Goal: Task Accomplishment & Management: Manage account settings

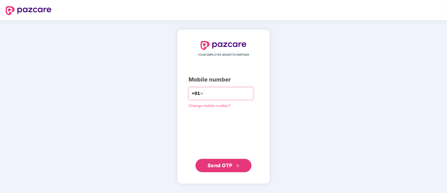
type input "**********"
click at [230, 166] on span "Send OTP" at bounding box center [220, 165] width 25 height 6
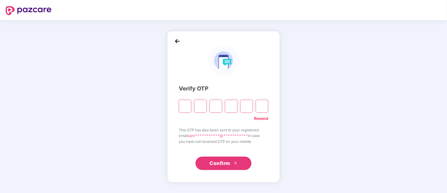
paste input "*"
type input "*"
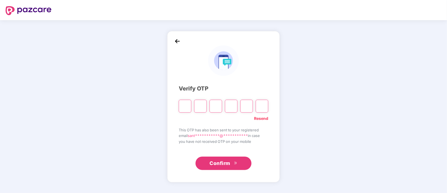
type input "*"
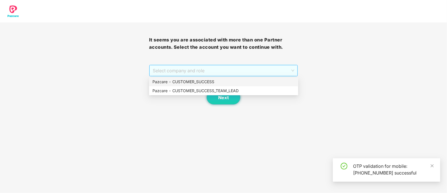
click at [199, 67] on span "Select company and role" at bounding box center [224, 70] width 142 height 11
click at [200, 92] on div "Pazcare - CUSTOMER_SUCCESS_TEAM_LEAD" at bounding box center [224, 91] width 142 height 6
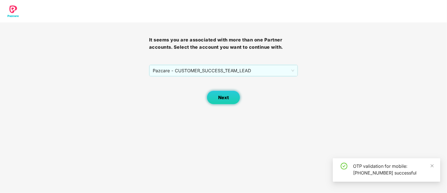
click at [216, 97] on button "Next" at bounding box center [224, 97] width 34 height 14
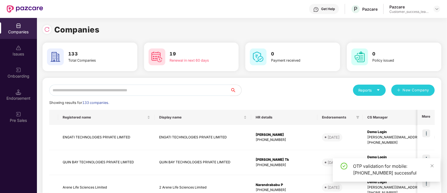
click at [183, 87] on input "text" at bounding box center [139, 90] width 181 height 11
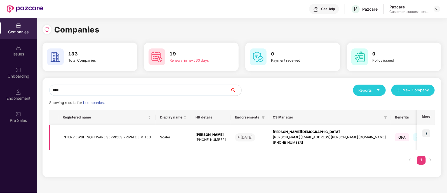
type input "****"
click at [427, 132] on img at bounding box center [427, 133] width 8 height 8
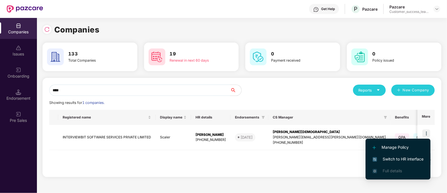
click at [400, 159] on span "Switch to HR interface" at bounding box center [398, 159] width 51 height 6
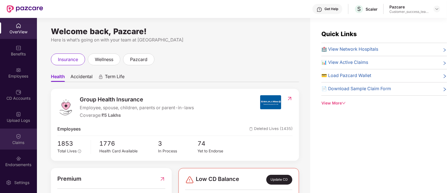
click at [19, 144] on div "Claims" at bounding box center [18, 143] width 37 height 6
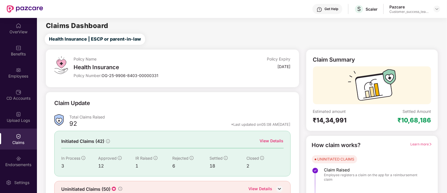
scroll to position [26, 0]
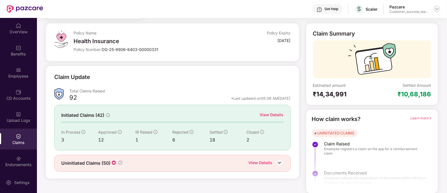
click at [438, 9] on img at bounding box center [437, 9] width 4 height 4
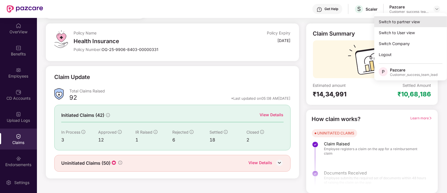
click at [399, 21] on div "Switch to partner view" at bounding box center [411, 21] width 73 height 11
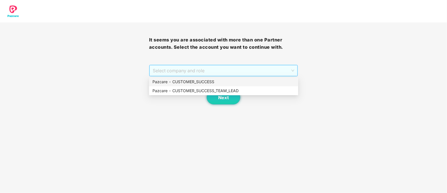
click at [189, 71] on span "Select company and role" at bounding box center [224, 70] width 142 height 11
click at [205, 91] on div "Pazcare - CUSTOMER_SUCCESS_TEAM_LEAD" at bounding box center [224, 91] width 142 height 6
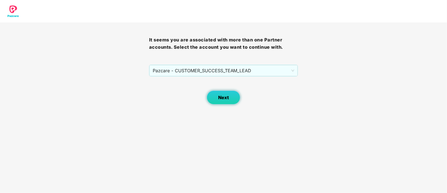
click at [225, 100] on span "Next" at bounding box center [223, 97] width 11 height 5
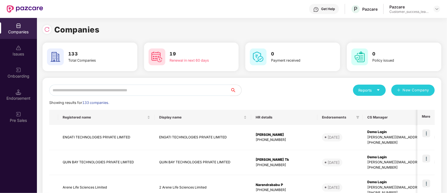
click at [143, 90] on input "text" at bounding box center [139, 90] width 181 height 11
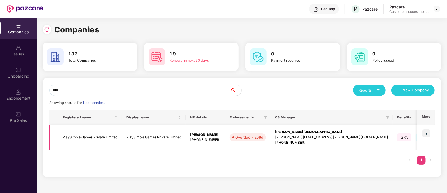
type input "****"
click at [428, 133] on img at bounding box center [427, 133] width 8 height 8
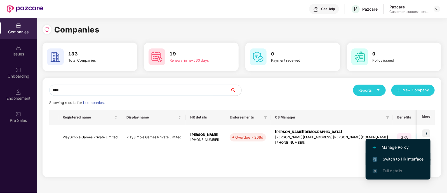
click at [401, 155] on li "Switch to HR interface" at bounding box center [398, 159] width 65 height 12
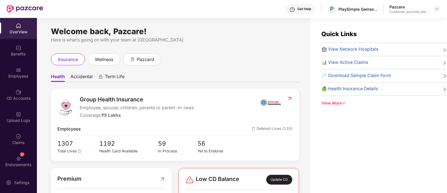
click at [20, 73] on div "Employees" at bounding box center [18, 76] width 37 height 6
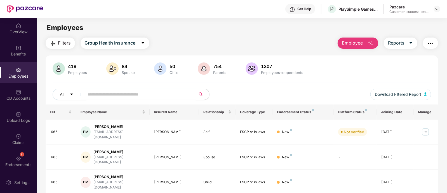
click at [143, 97] on input "text" at bounding box center [138, 94] width 100 height 8
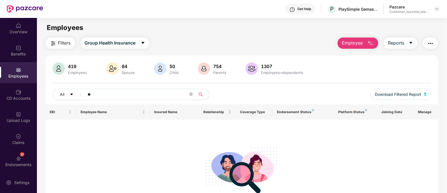
type input "*"
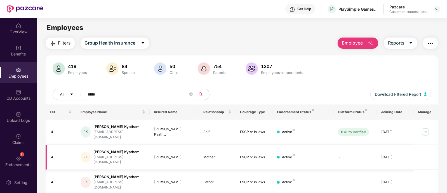
scroll to position [18, 0]
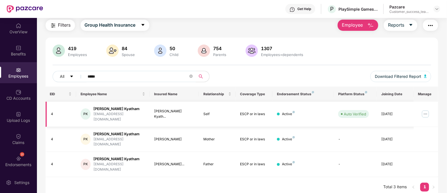
type input "*****"
click at [426, 113] on img at bounding box center [425, 113] width 9 height 9
click at [353, 22] on span "Employee" at bounding box center [352, 25] width 21 height 7
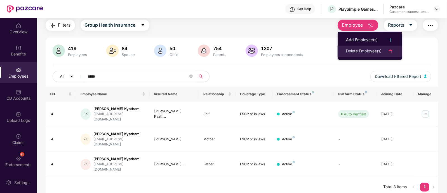
click at [370, 52] on div "Delete Employee(s)" at bounding box center [364, 51] width 36 height 7
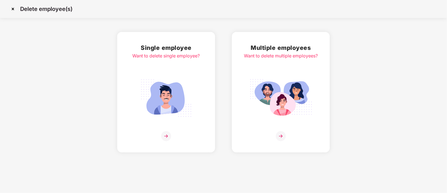
click at [198, 87] on div "Single employee Want to delete single employee?" at bounding box center [166, 92] width 67 height 98
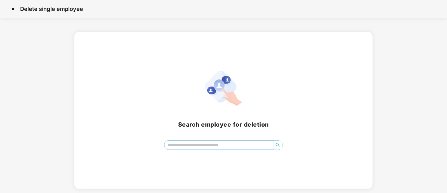
click at [190, 148] on input "search" at bounding box center [219, 145] width 109 height 8
type input "*******"
click at [278, 144] on icon "search" at bounding box center [278, 145] width 4 height 4
click at [195, 142] on input "*******" at bounding box center [219, 145] width 109 height 8
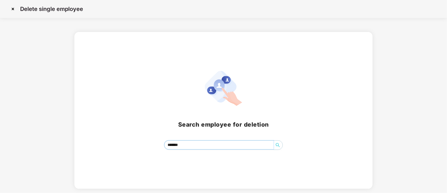
click at [195, 142] on input "*******" at bounding box center [219, 145] width 109 height 8
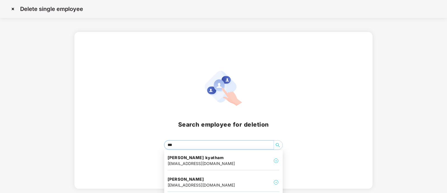
type input "****"
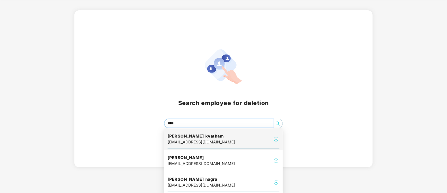
click at [274, 143] on div "[PERSON_NAME] kyatham [EMAIL_ADDRESS][DOMAIN_NAME]" at bounding box center [224, 139] width 112 height 19
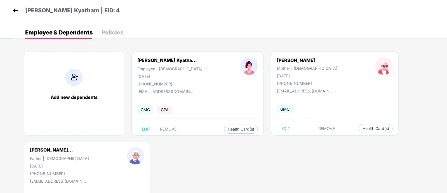
scroll to position [46, 0]
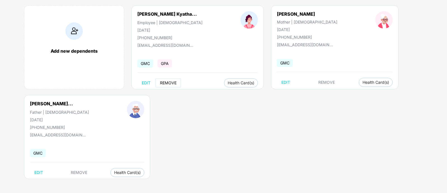
click at [172, 78] on button "REMOVE" at bounding box center [168, 82] width 25 height 9
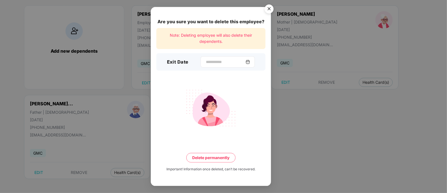
click at [250, 62] on img at bounding box center [248, 62] width 4 height 4
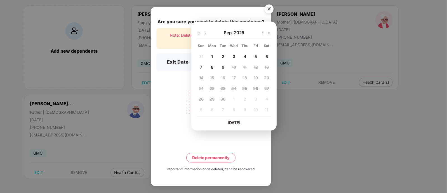
click at [207, 33] on img at bounding box center [205, 33] width 4 height 4
click at [263, 34] on img at bounding box center [263, 33] width 4 height 4
click at [205, 31] on img at bounding box center [205, 33] width 4 height 4
click at [211, 80] on div "11" at bounding box center [212, 78] width 8 height 8
type input "**********"
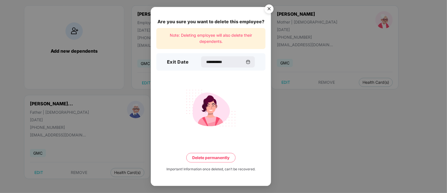
click at [217, 159] on button "Delete permanently" at bounding box center [210, 158] width 49 height 10
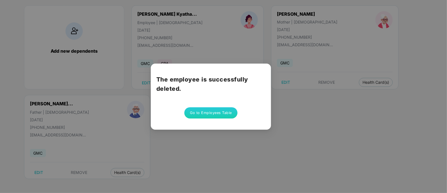
click at [202, 109] on button "Go to Employees Table" at bounding box center [210, 112] width 53 height 11
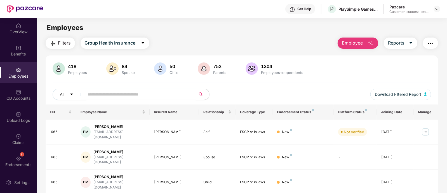
click at [172, 92] on input "text" at bounding box center [138, 94] width 100 height 8
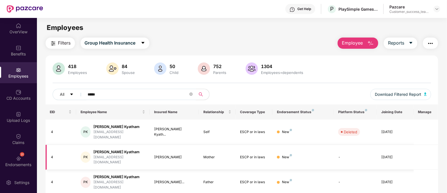
scroll to position [18, 0]
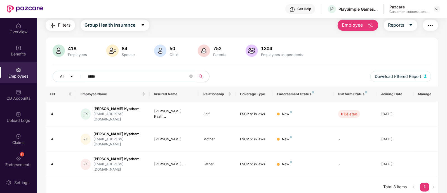
type input "*****"
